Goal: Find contact information: Find contact information

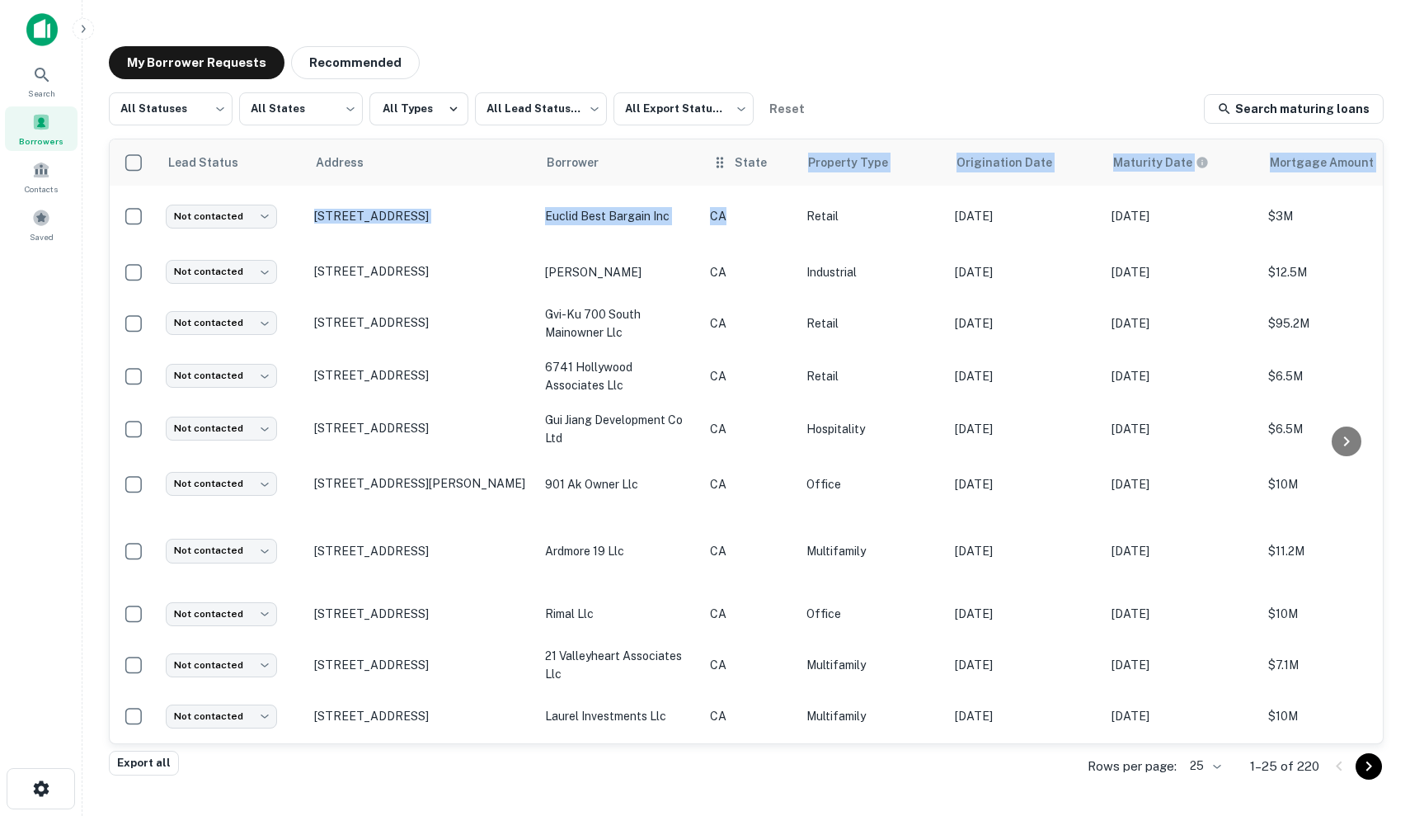
drag, startPoint x: 761, startPoint y: 219, endPoint x: 759, endPoint y: 184, distance: 34.7
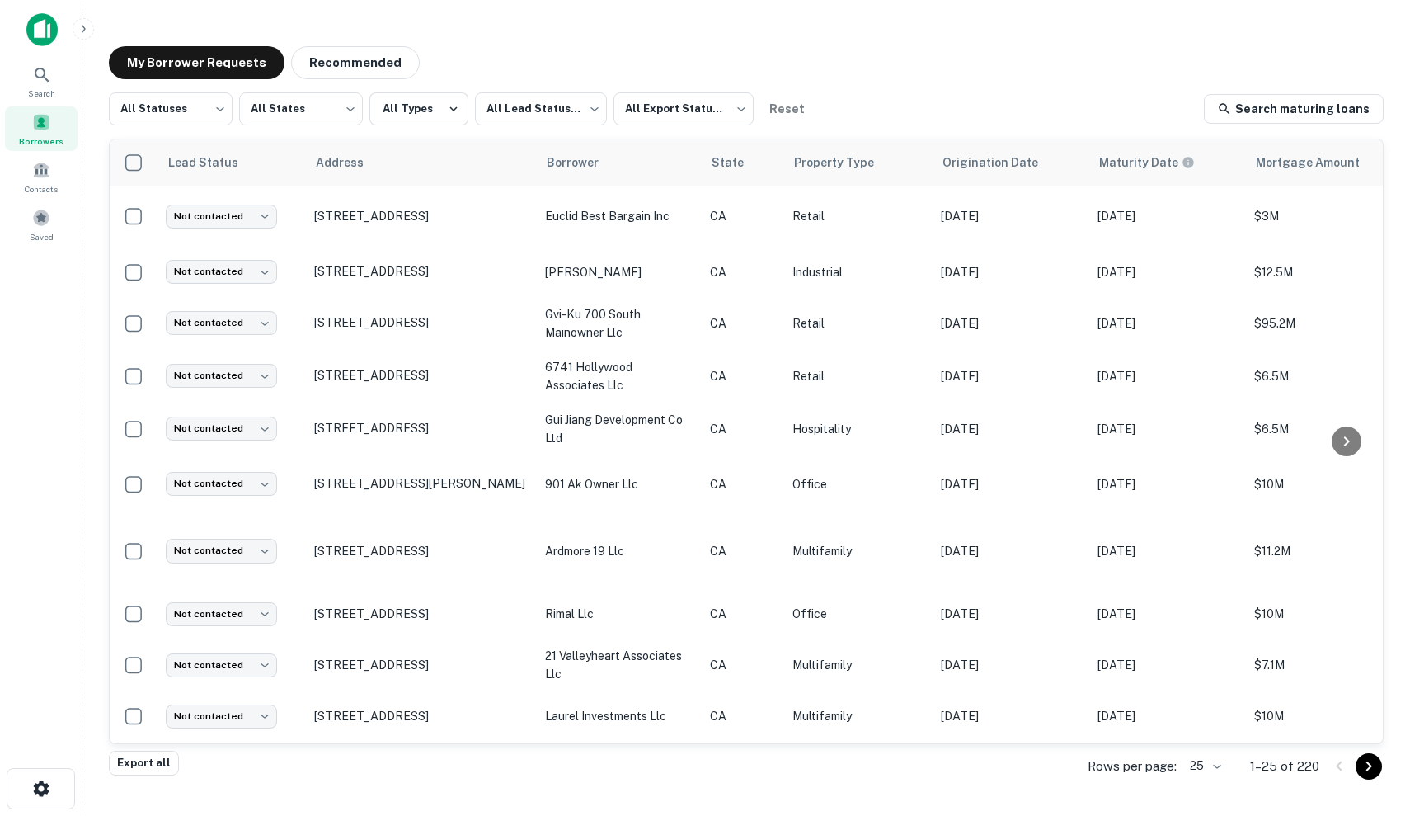
click at [888, 89] on div "My Borrower Requests Recommended All Statuses *** ​ All States *** ​ All Types …" at bounding box center [746, 400] width 1301 height 734
click at [192, 101] on body "Search Borrowers Contacts Saved My Borrower Requests Recommended All Statuses *…" at bounding box center [705, 408] width 1410 height 816
click at [305, 107] on div at bounding box center [705, 408] width 1410 height 816
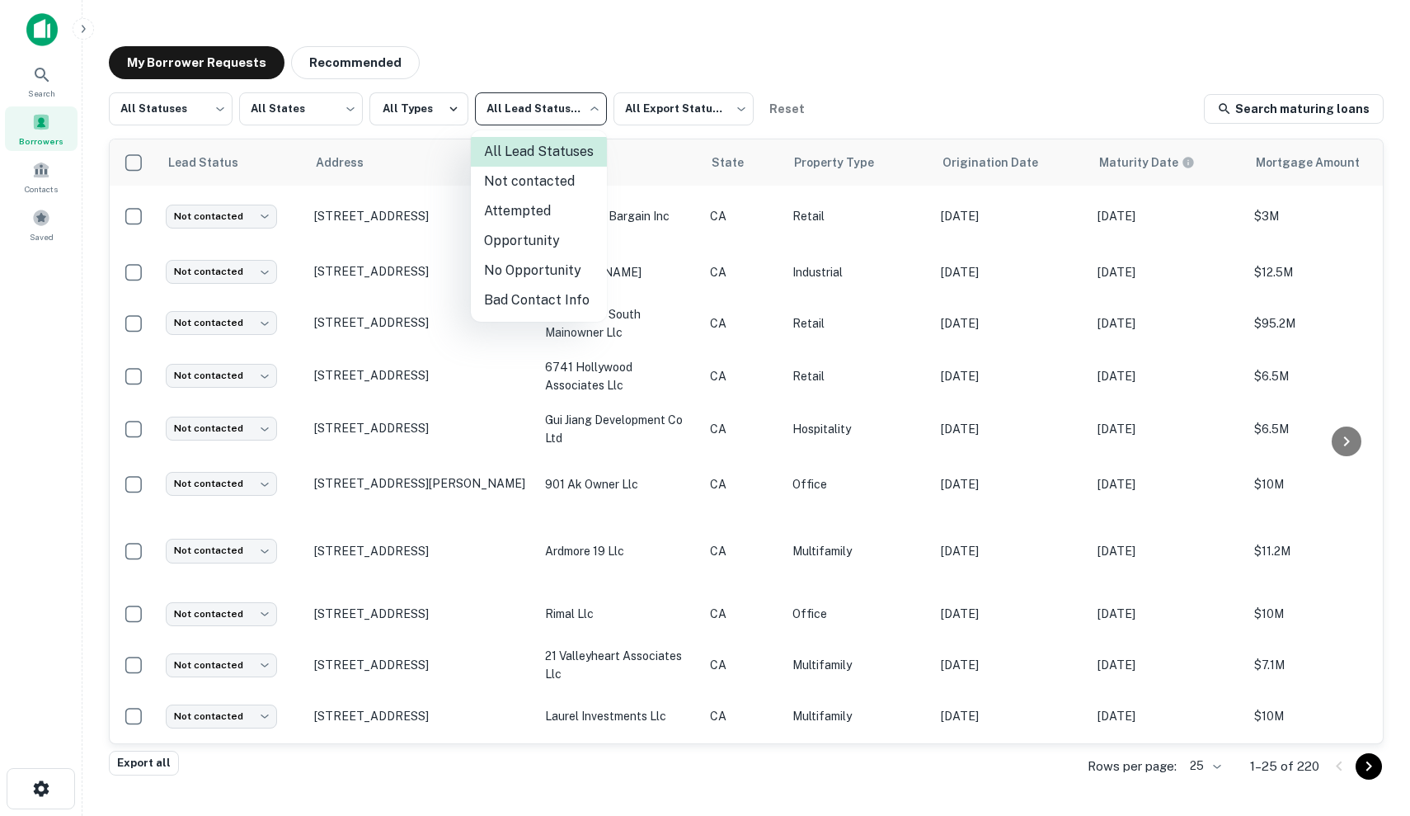
click at [535, 107] on body "Search Borrowers Contacts Saved My Borrower Requests Recommended All Statuses *…" at bounding box center [705, 408] width 1410 height 816
click at [552, 113] on div at bounding box center [705, 408] width 1410 height 816
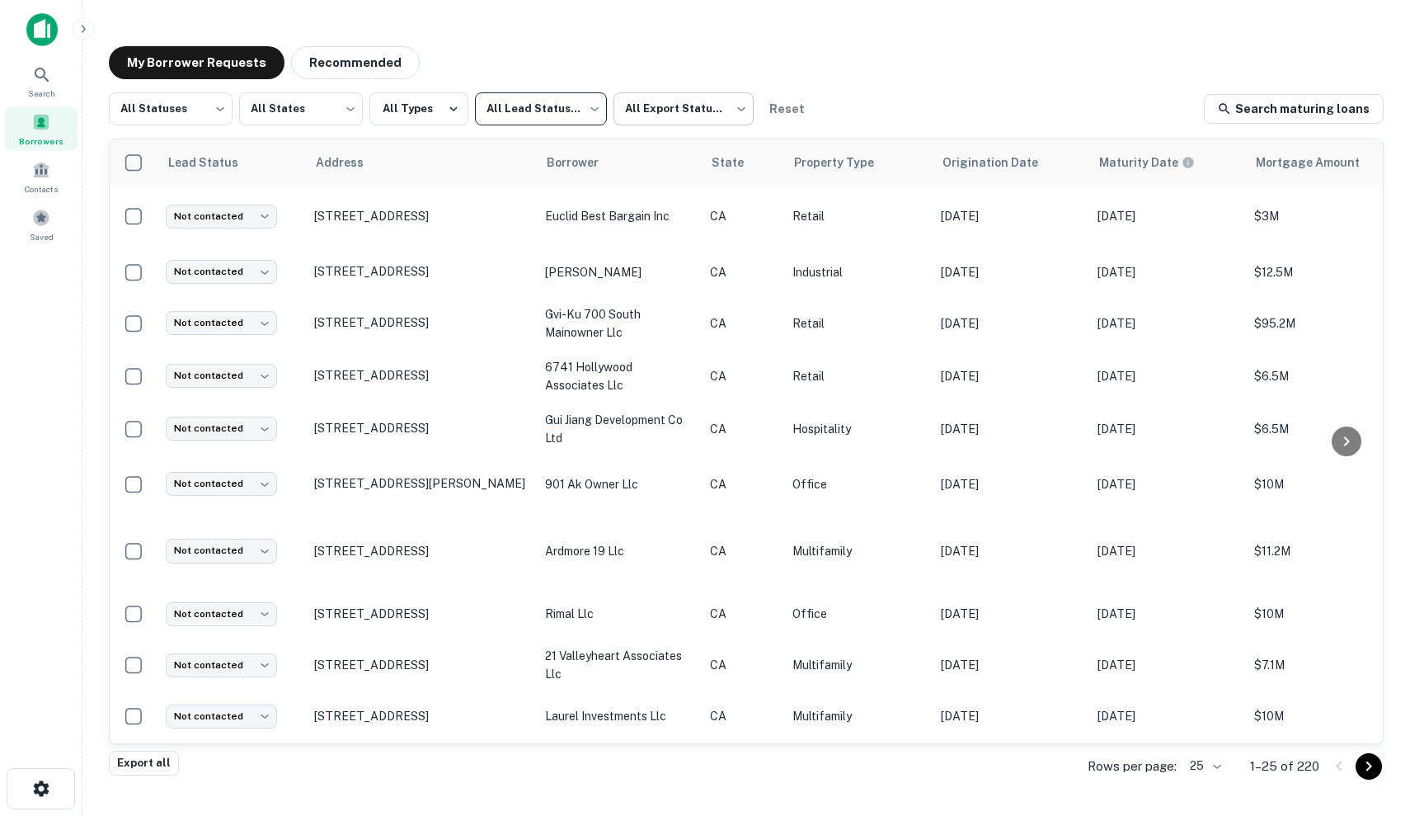
click at [639, 117] on body "Search Borrowers Contacts Saved My Borrower Requests Recommended All Statuses *…" at bounding box center [705, 408] width 1410 height 816
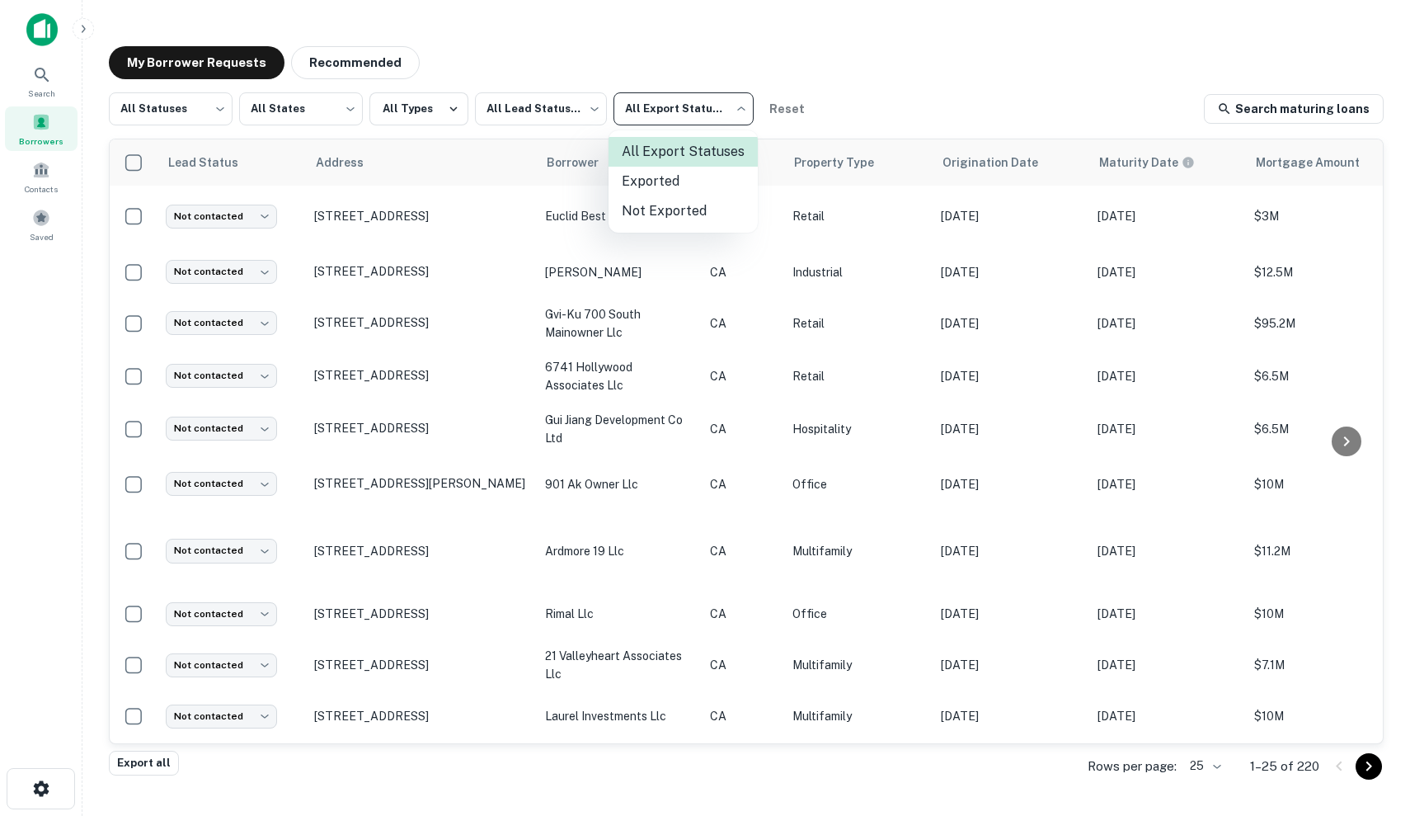
click at [639, 117] on div at bounding box center [705, 408] width 1410 height 816
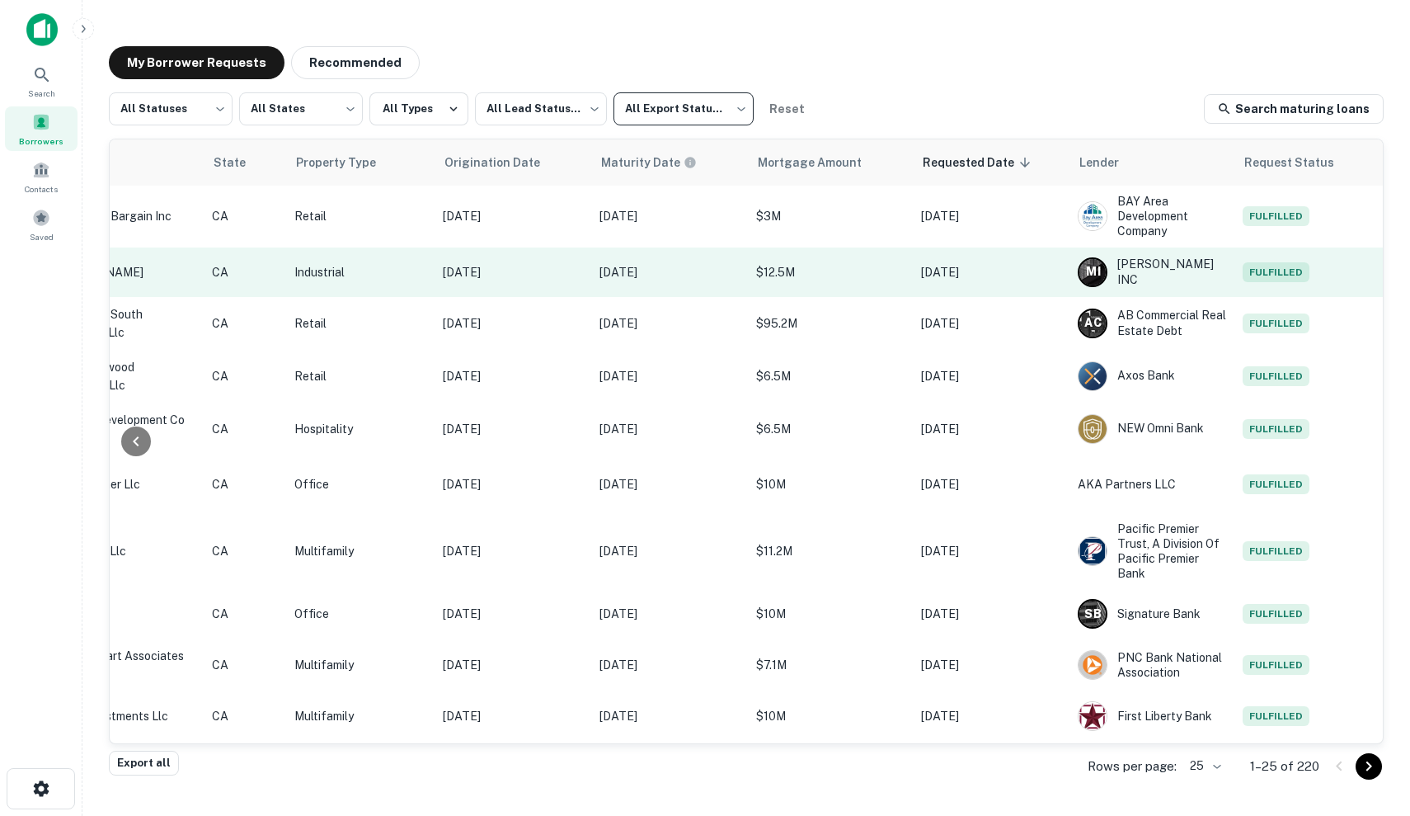
scroll to position [0, 498]
click at [613, 268] on p "[DATE]" at bounding box center [669, 272] width 140 height 18
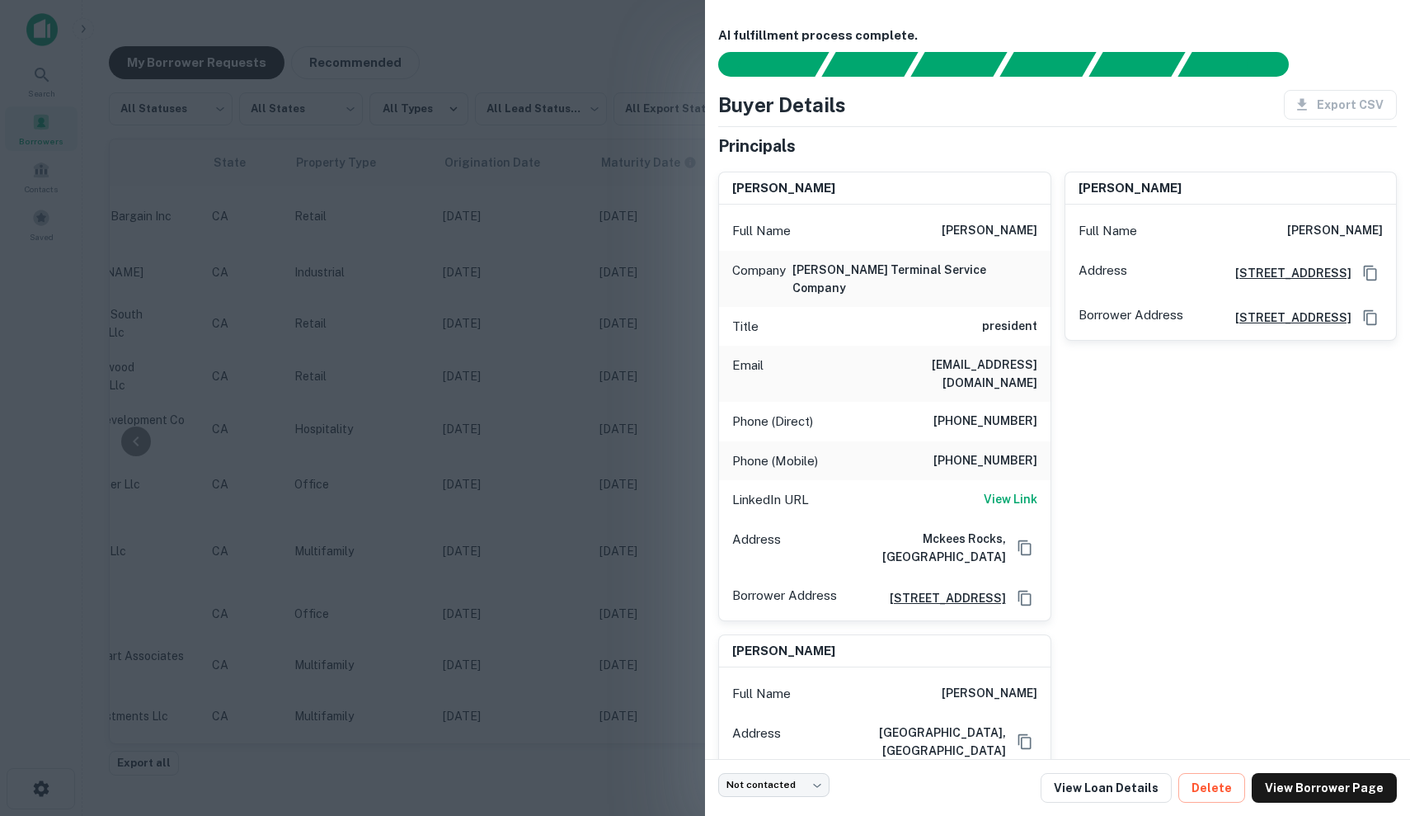
scroll to position [0, 0]
click at [541, 413] on div at bounding box center [705, 408] width 1410 height 816
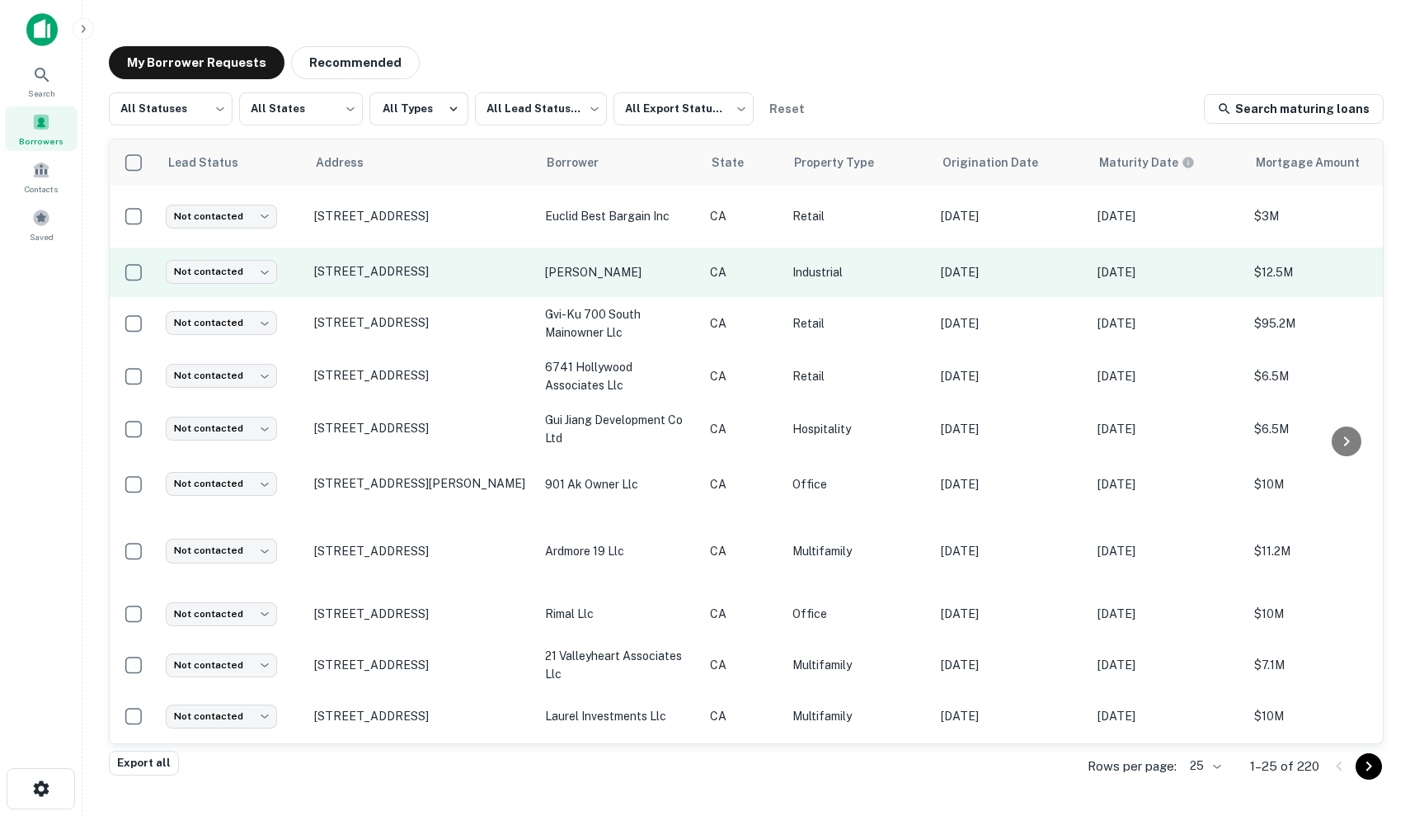
click at [631, 280] on p "[PERSON_NAME]" at bounding box center [619, 272] width 148 height 18
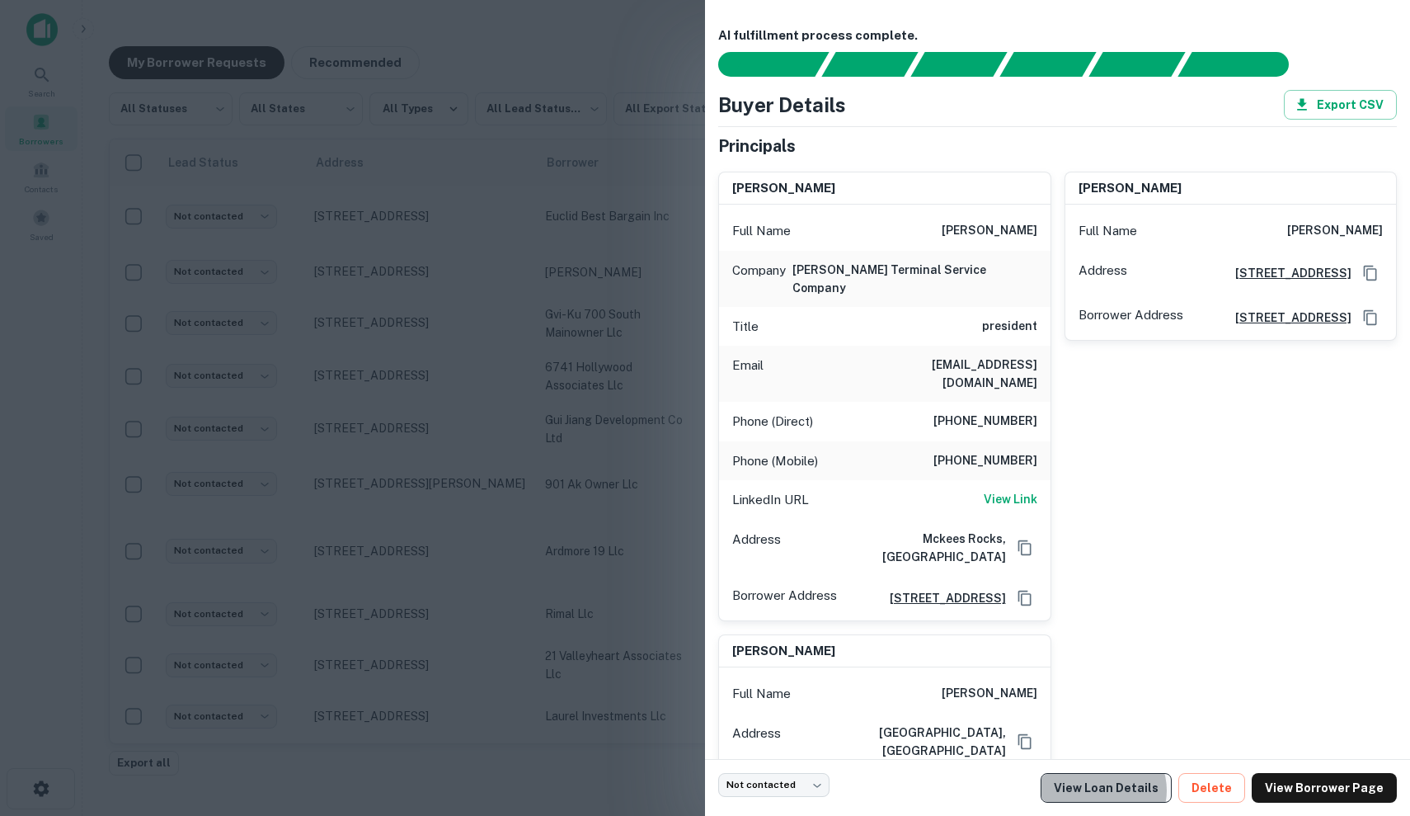
click at [1121, 790] on link "View Loan Details" at bounding box center [1106, 788] width 131 height 30
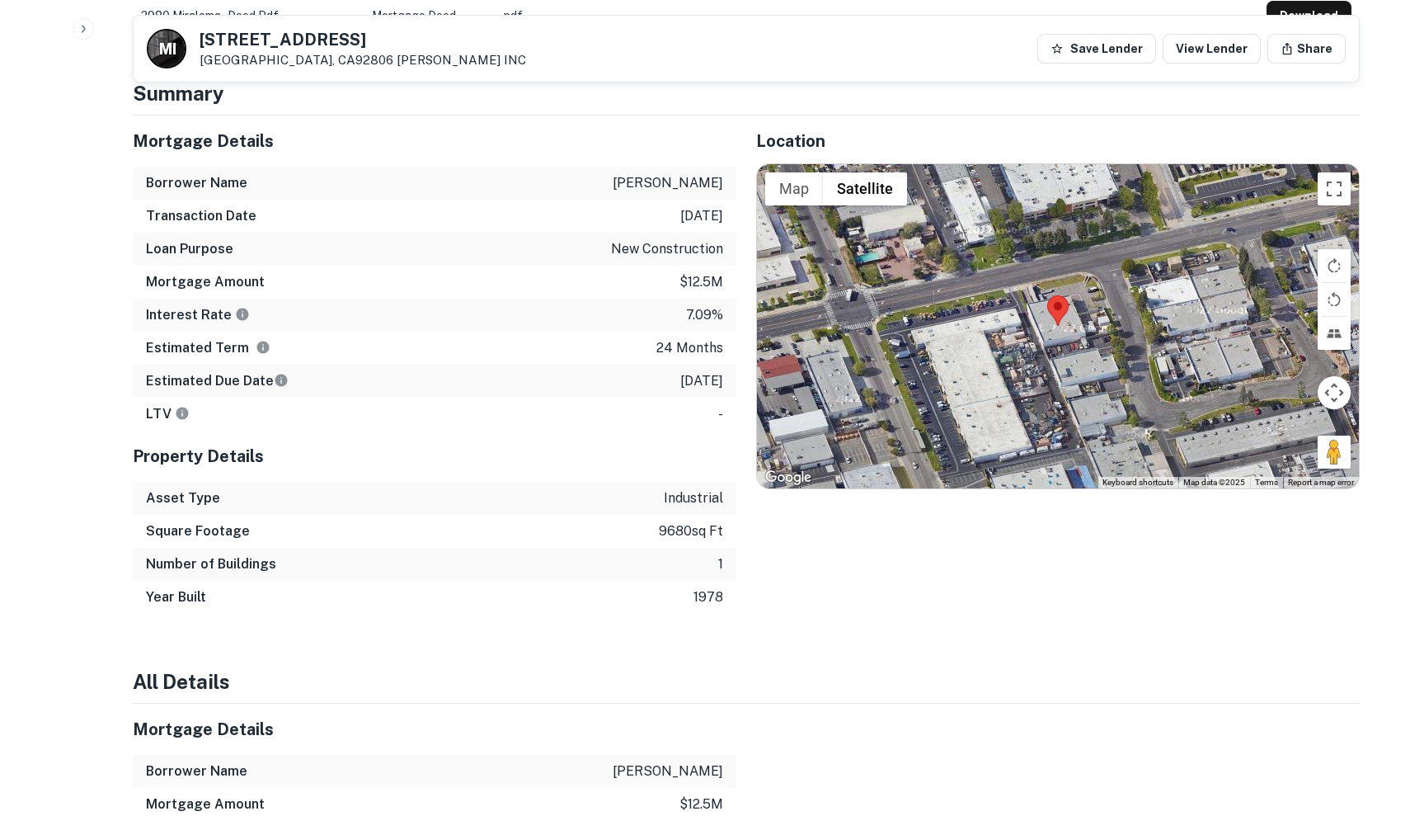
scroll to position [1173, 0]
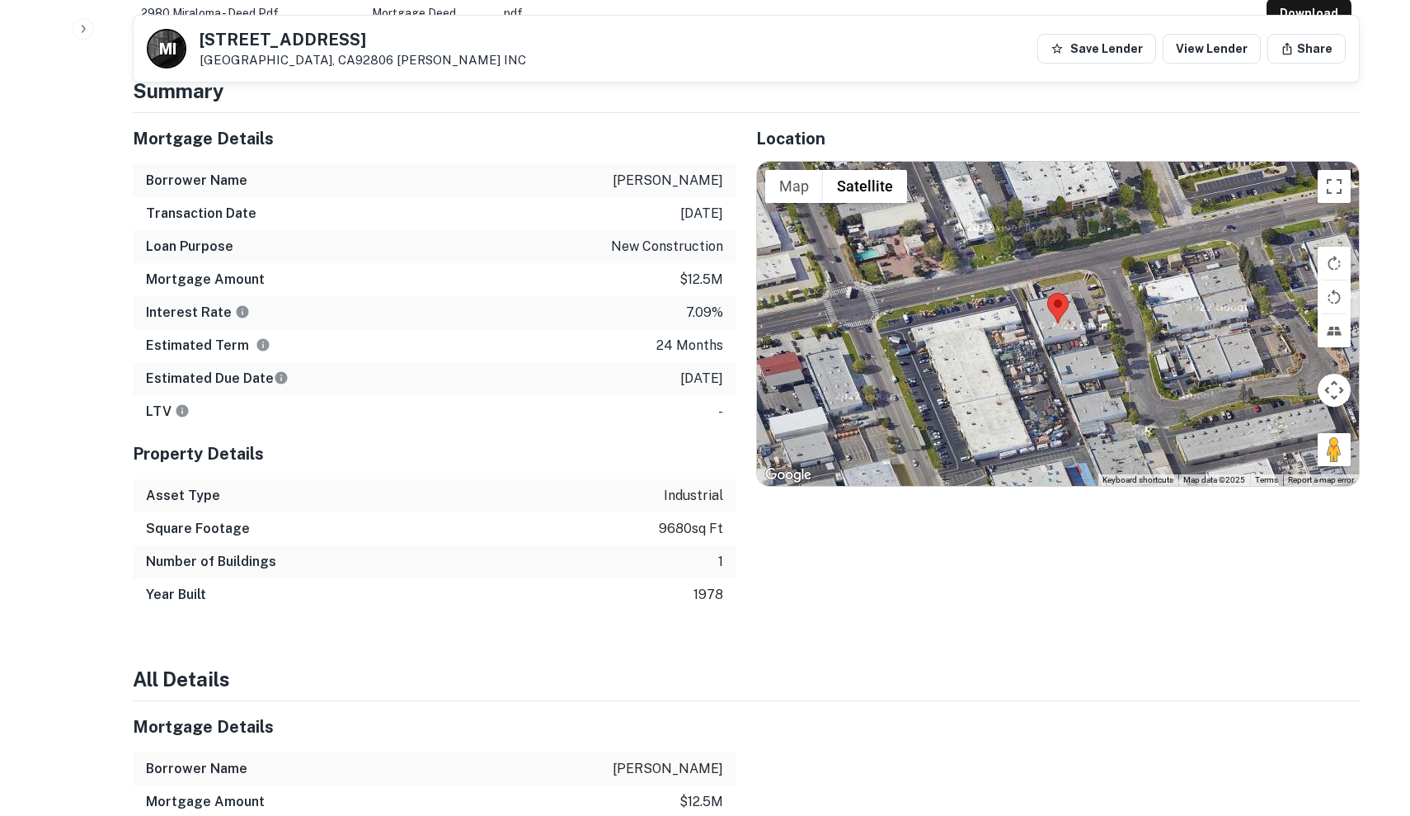
click at [1059, 322] on div at bounding box center [1058, 324] width 602 height 325
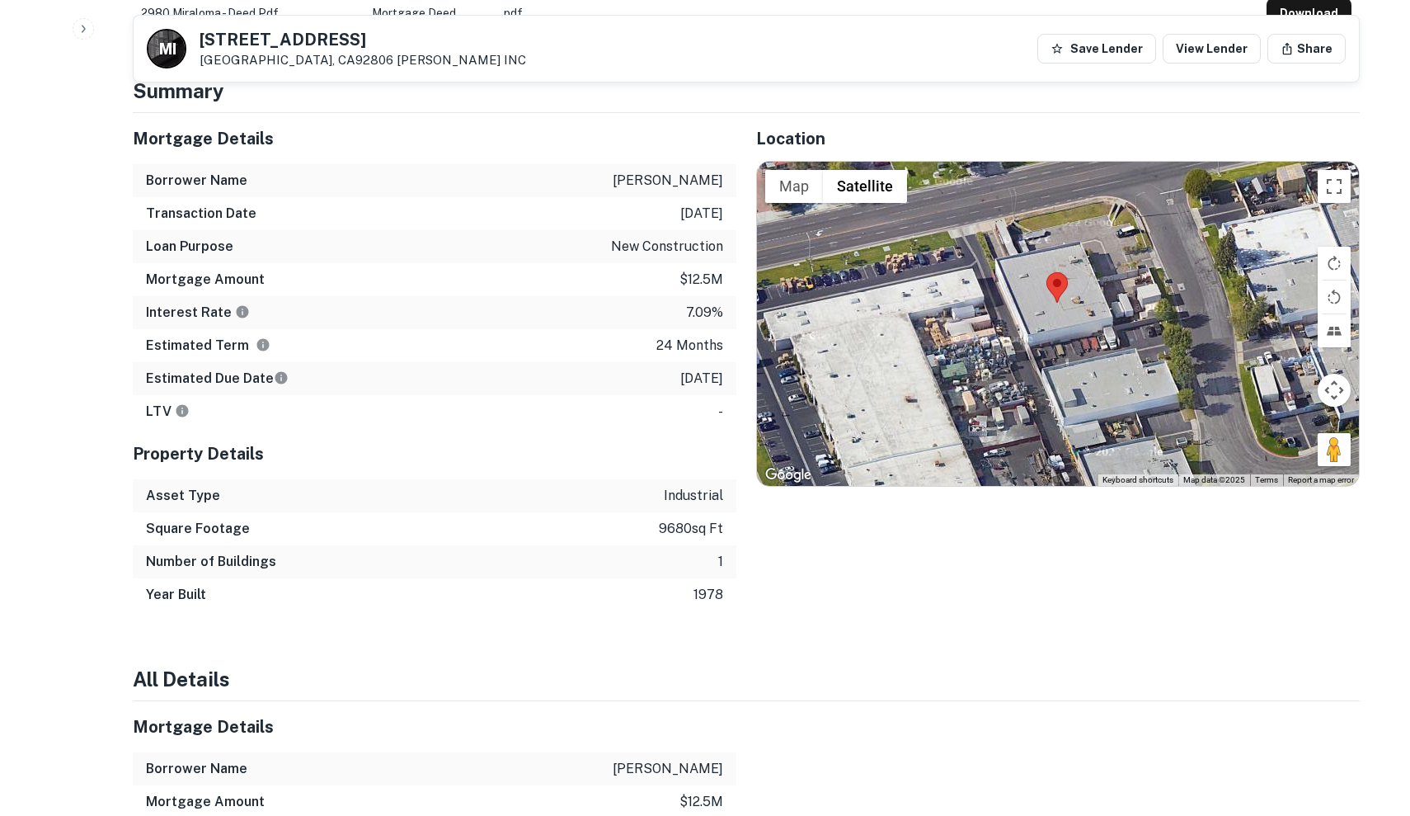
click at [1057, 303] on div at bounding box center [1058, 324] width 602 height 325
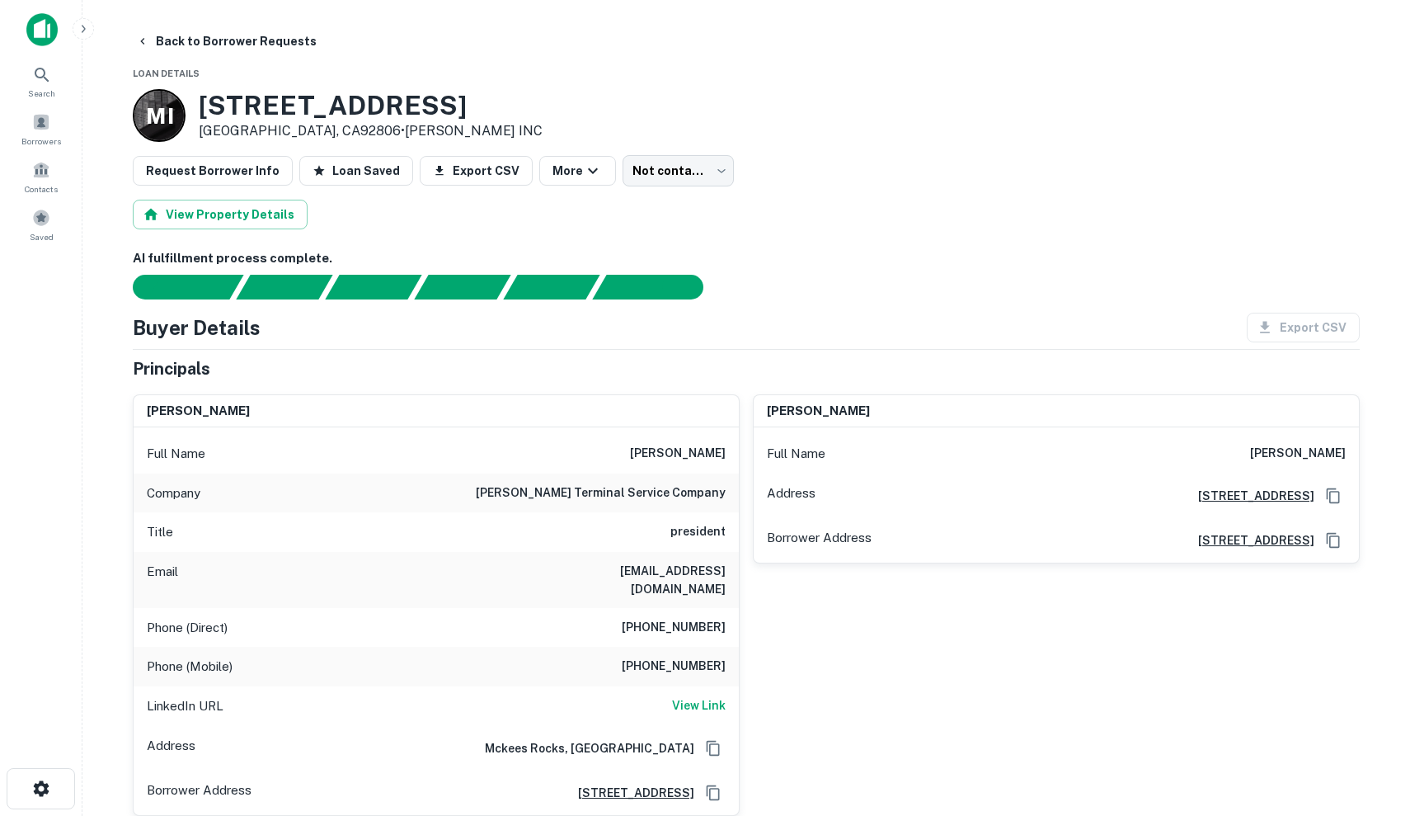
scroll to position [0, 0]
click at [405, 129] on link "[PERSON_NAME] INC" at bounding box center [474, 131] width 138 height 16
click at [186, 35] on button "Back to Borrower Requests" at bounding box center [226, 41] width 194 height 30
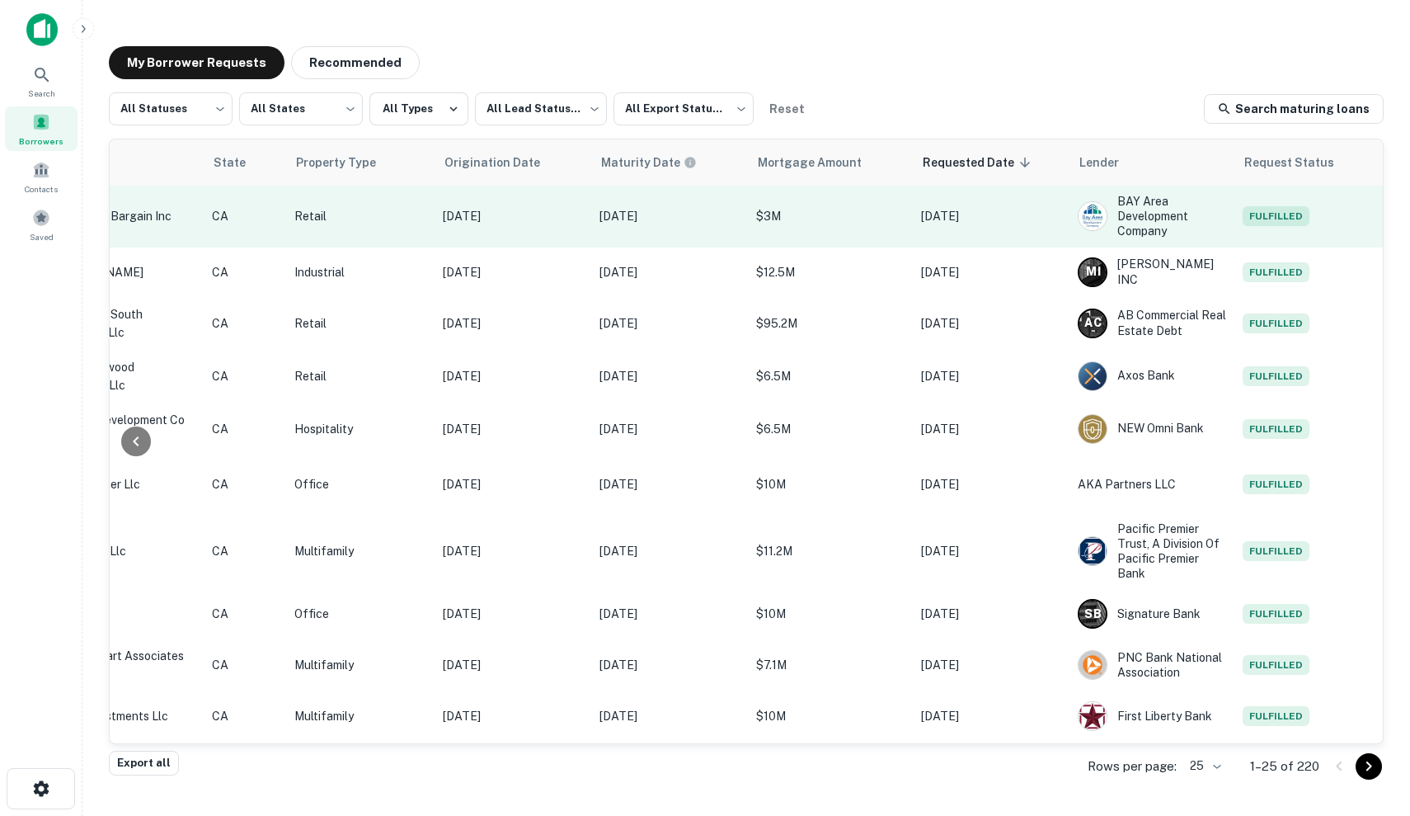
scroll to position [0, 498]
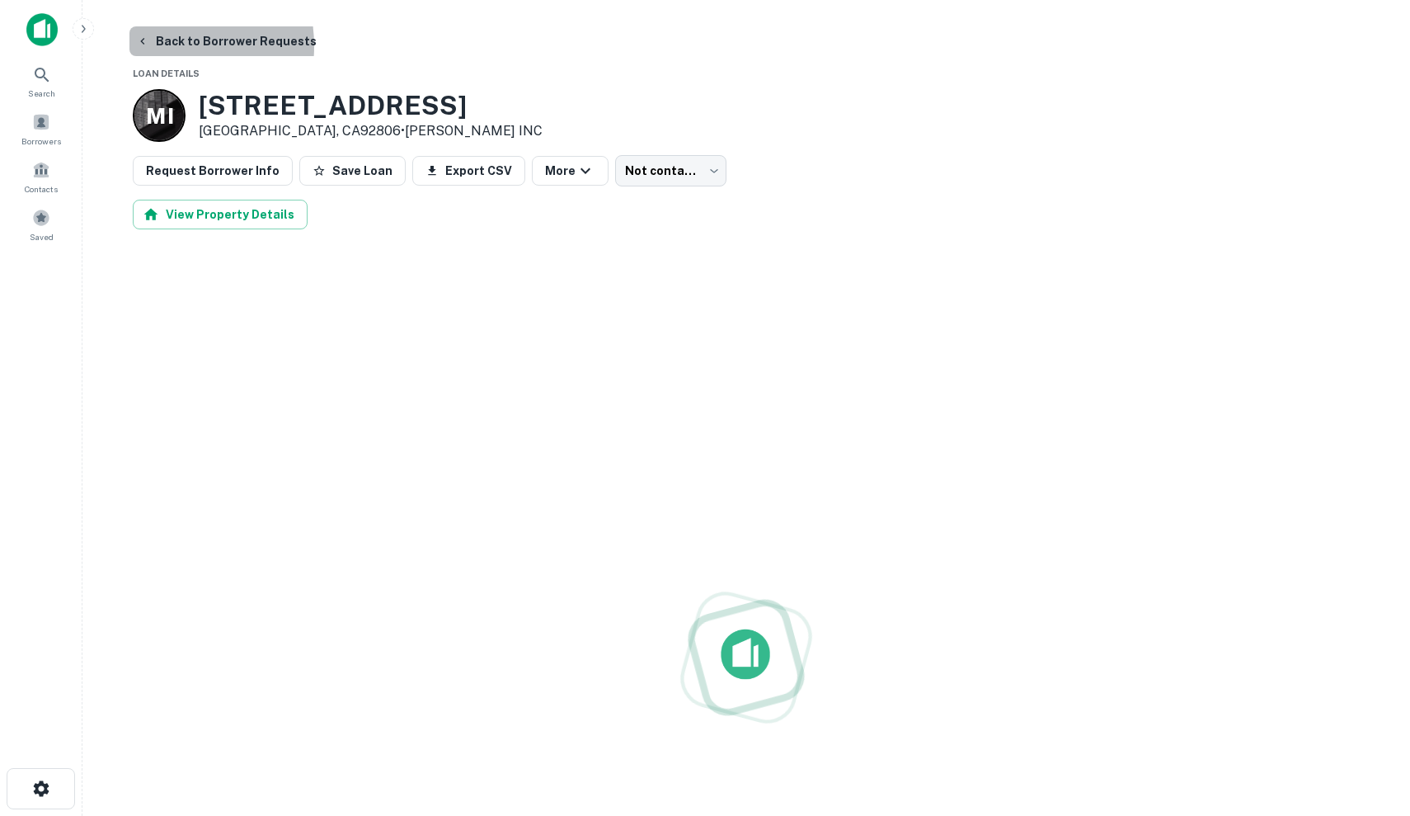
click at [153, 46] on button "Back to Borrower Requests" at bounding box center [226, 41] width 194 height 30
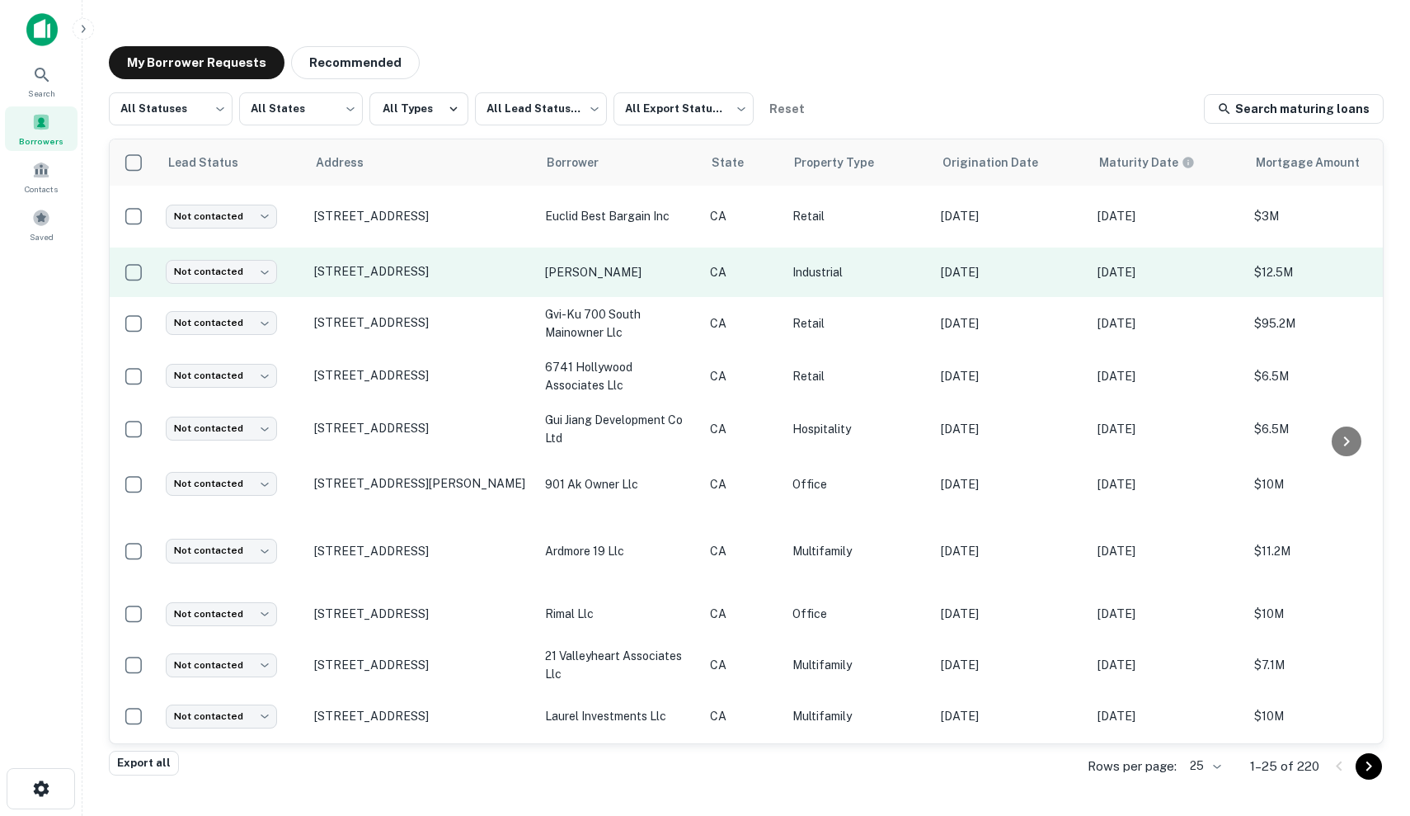
click at [955, 291] on td "[DATE]" at bounding box center [1011, 271] width 157 height 49
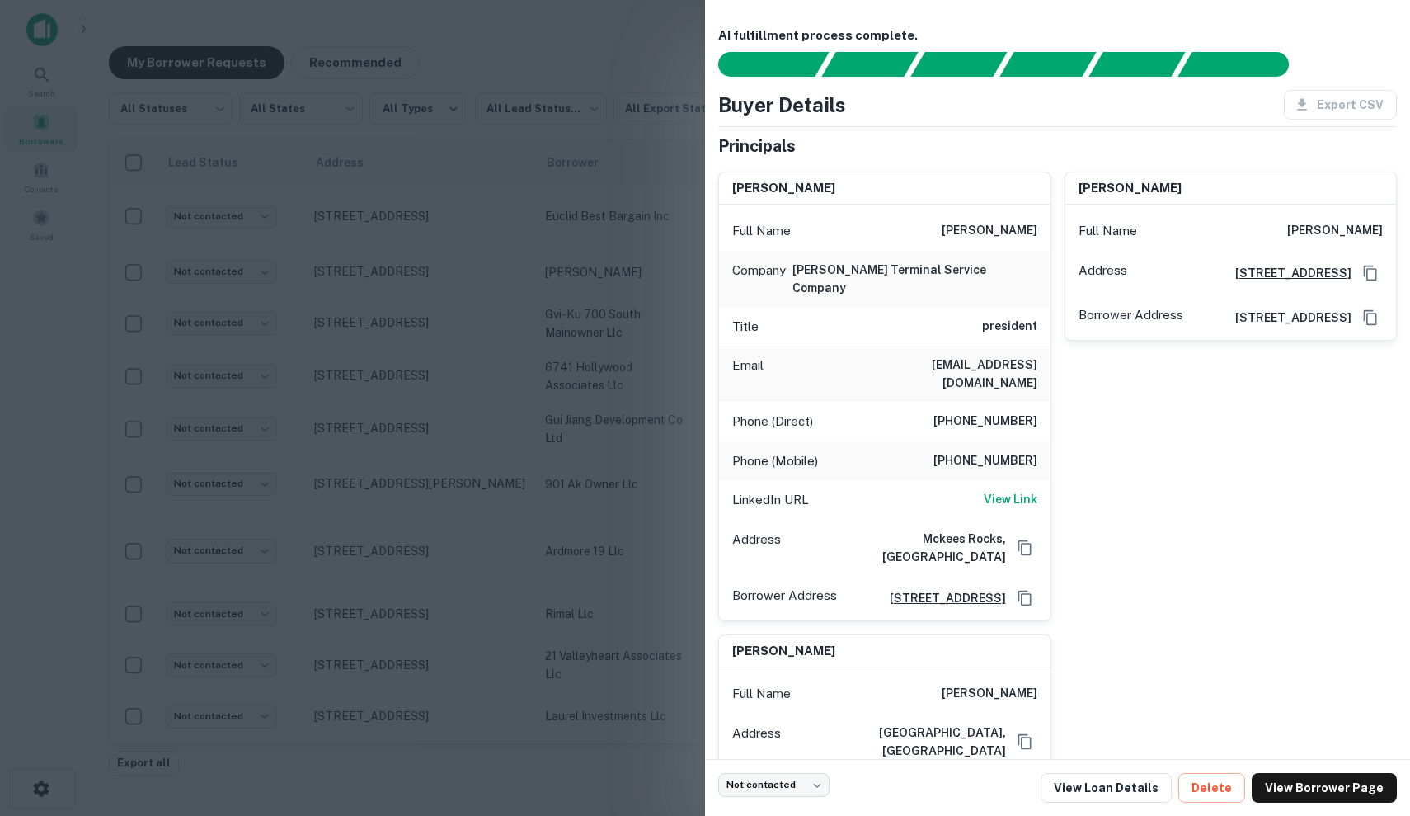
click at [504, 305] on div at bounding box center [705, 408] width 1410 height 816
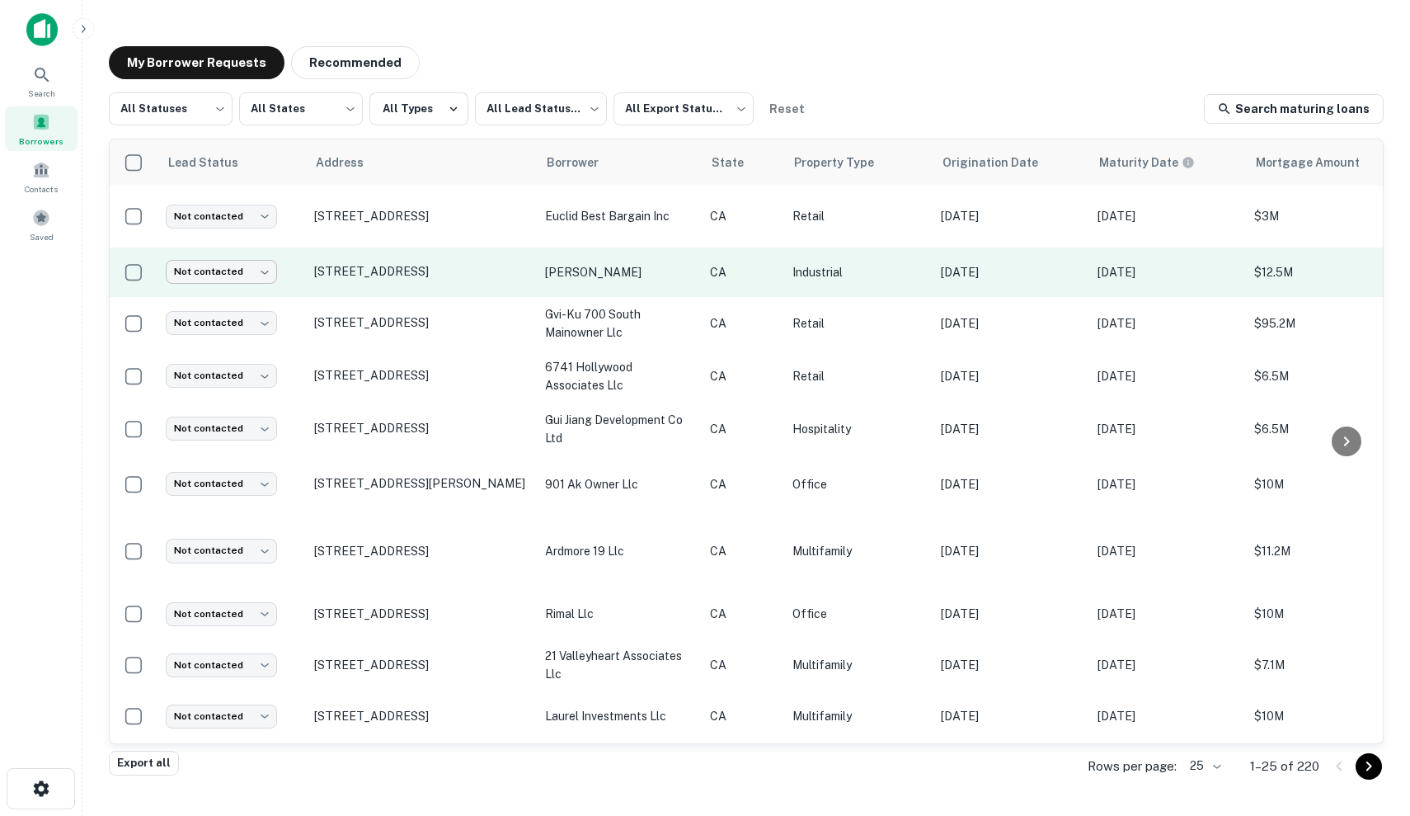
click at [228, 280] on body "Search Borrowers Contacts Saved My Borrower Requests Recommended All Statuses *…" at bounding box center [705, 408] width 1410 height 816
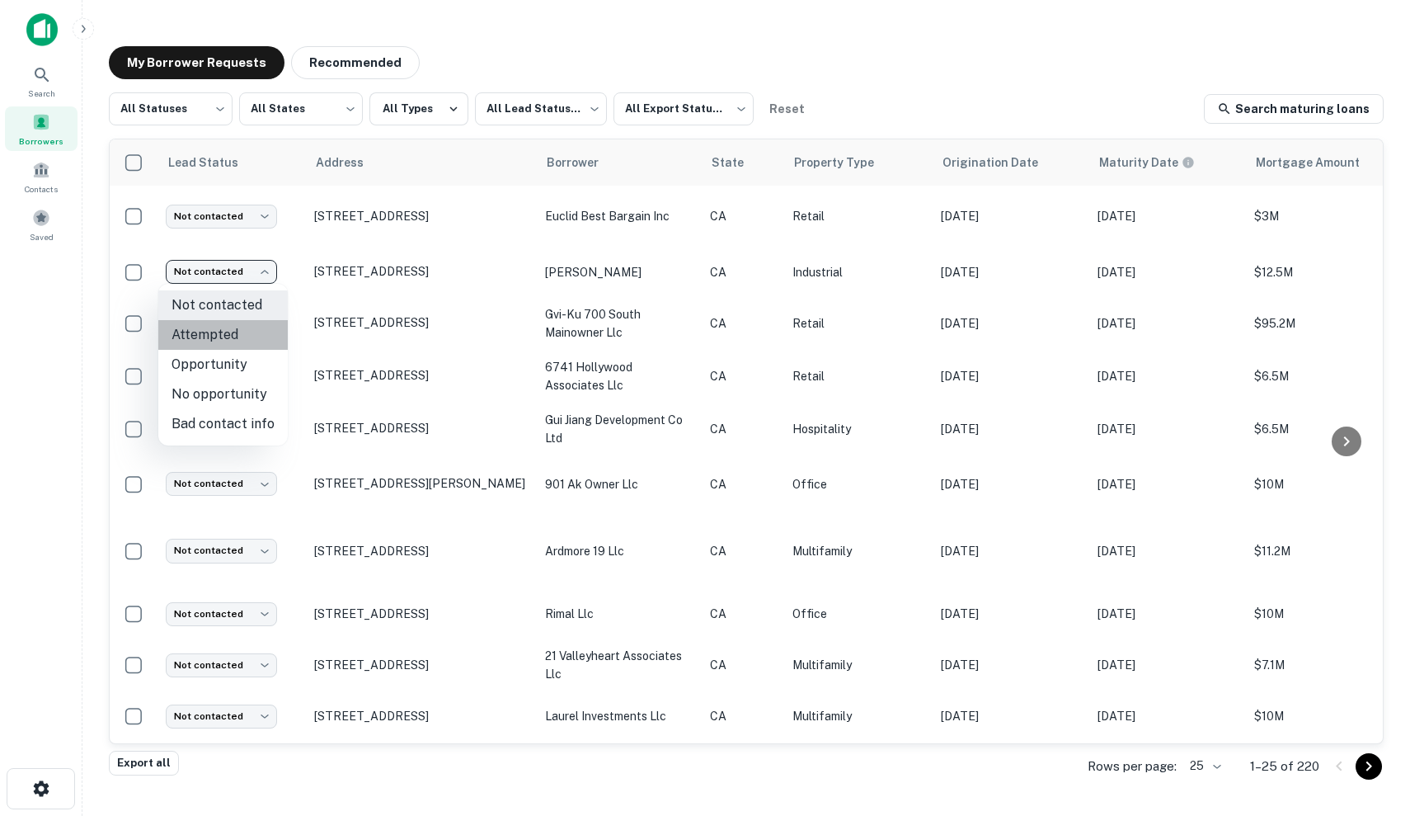
click at [225, 337] on li "Attempted" at bounding box center [222, 335] width 129 height 30
type input "*********"
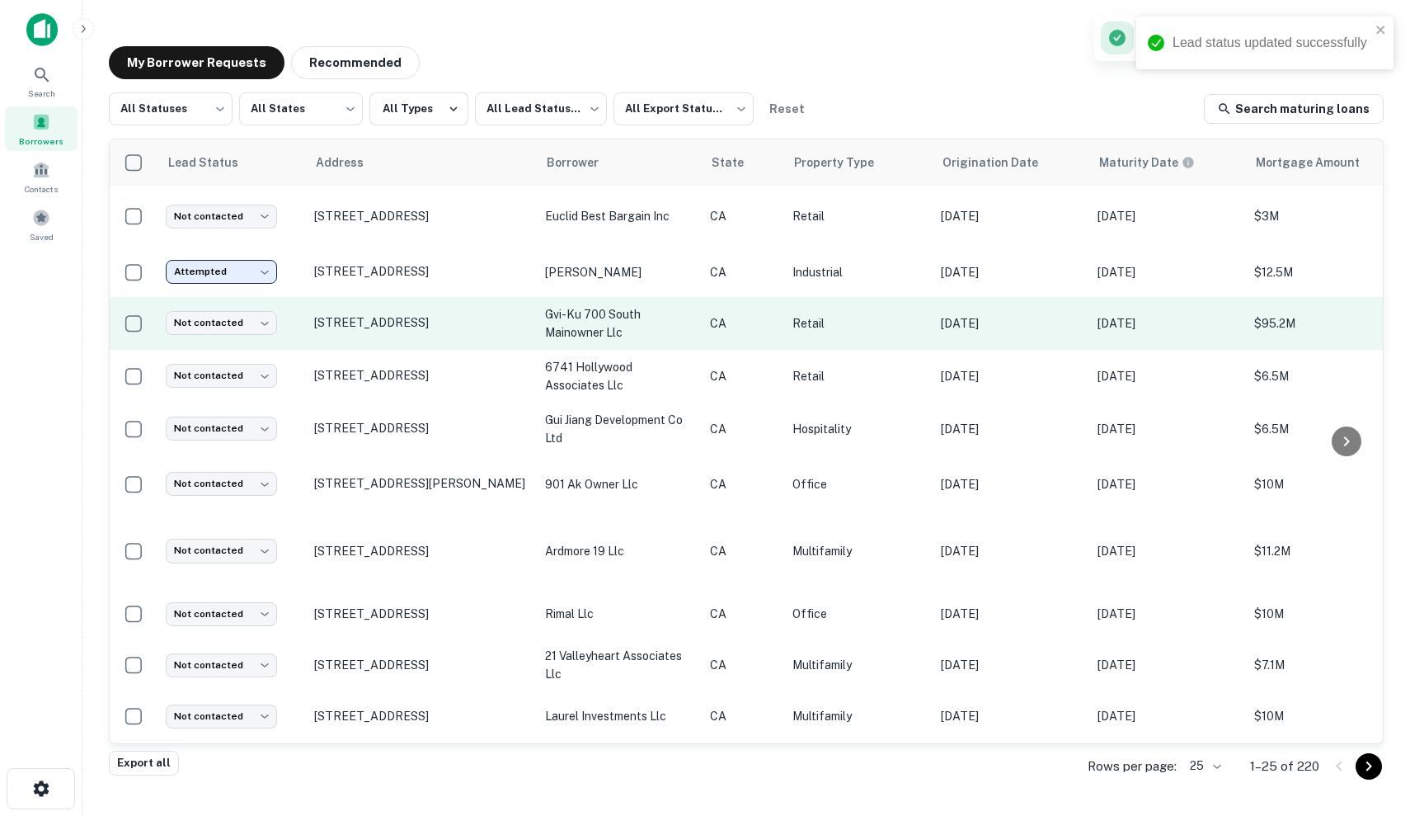
click at [754, 315] on p "CA" at bounding box center [743, 323] width 66 height 18
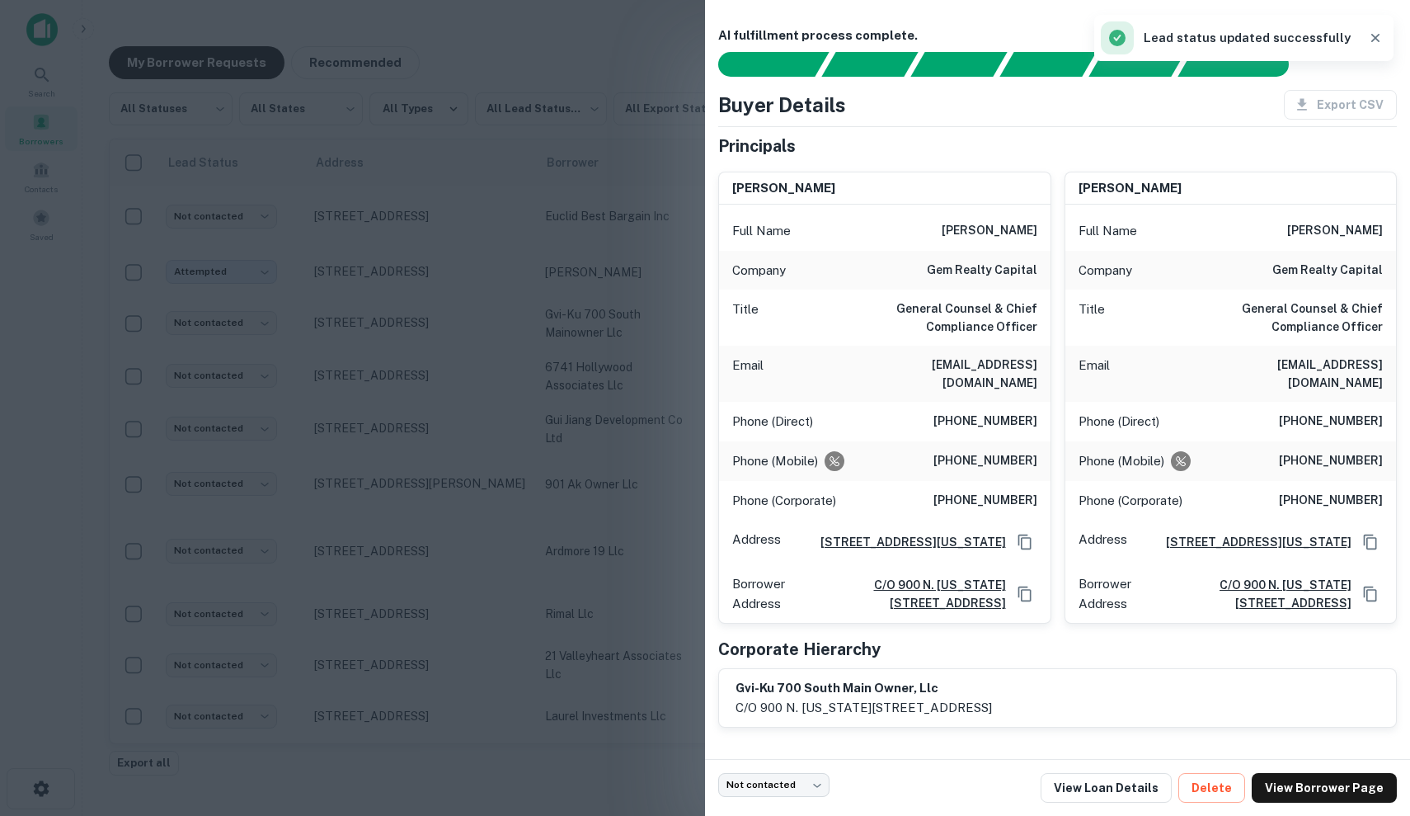
drag, startPoint x: 932, startPoint y: 229, endPoint x: 1048, endPoint y: 234, distance: 116.4
click at [1048, 234] on div "Full Name [PERSON_NAME]" at bounding box center [884, 231] width 331 height 40
copy h6 "[PERSON_NAME]"
